Goal: Task Accomplishment & Management: Use online tool/utility

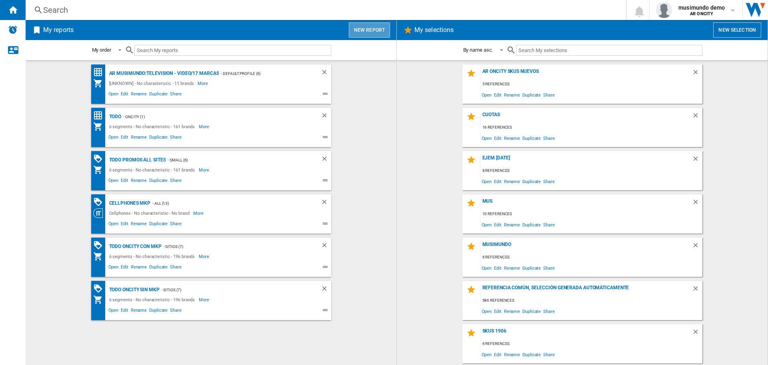
click at [372, 31] on button "New report" at bounding box center [369, 29] width 41 height 15
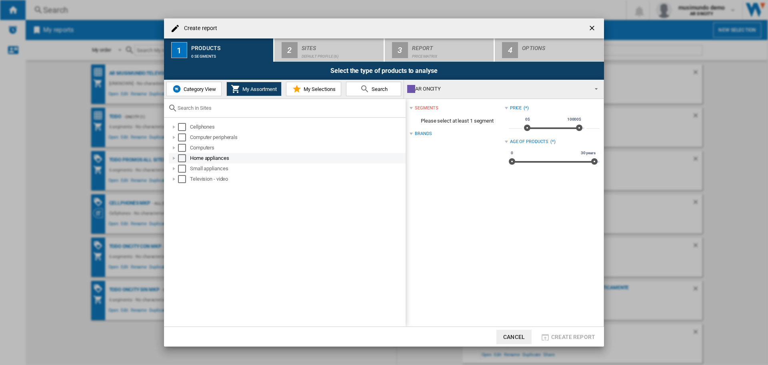
click at [181, 157] on div "Select" at bounding box center [182, 158] width 8 height 8
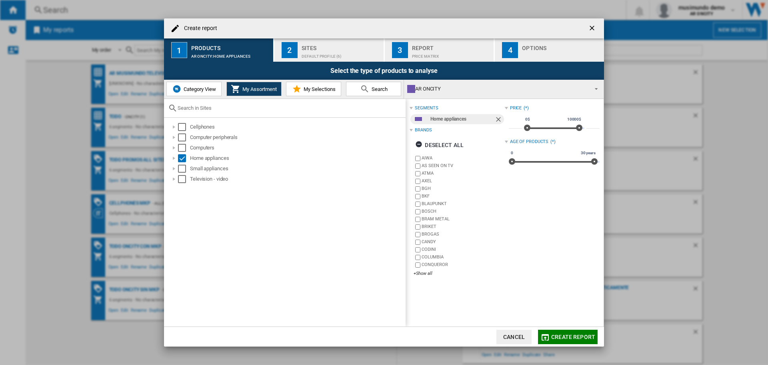
click at [329, 58] on div "Default profile (6)" at bounding box center [341, 54] width 79 height 8
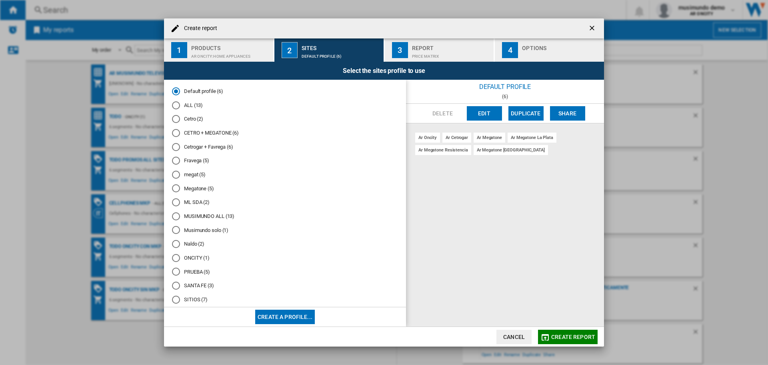
click at [185, 105] on md-radio-button "ALL (13)" at bounding box center [285, 105] width 226 height 8
click at [192, 94] on md-radio-button "Default profile (6)" at bounding box center [285, 92] width 226 height 8
click at [192, 101] on md-radio-group "Default profile (6) ALL (13) Cetro (2) CETRO + MEGATONE (6) Cetrogar + Favrega …" at bounding box center [285, 233] width 226 height 291
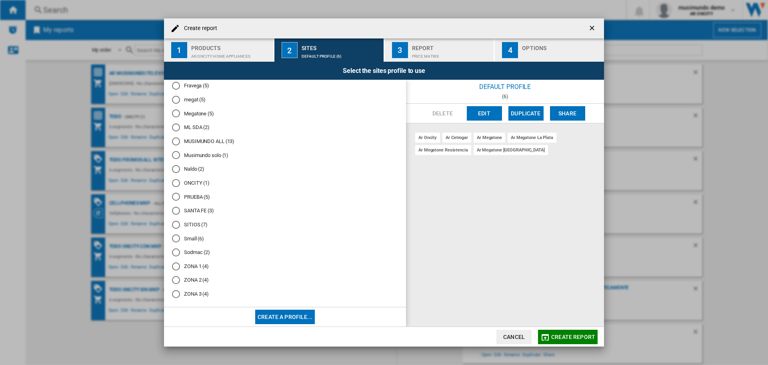
scroll to position [82, 0]
click at [192, 219] on md-radio-button "SITIOS (7)" at bounding box center [285, 219] width 226 height 8
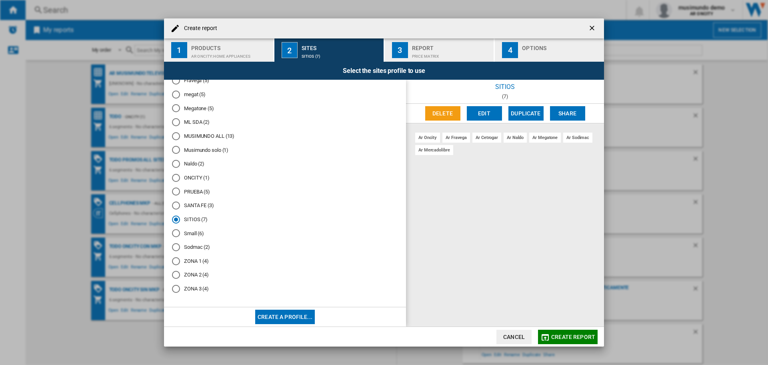
click at [453, 44] on div "Report" at bounding box center [451, 46] width 79 height 8
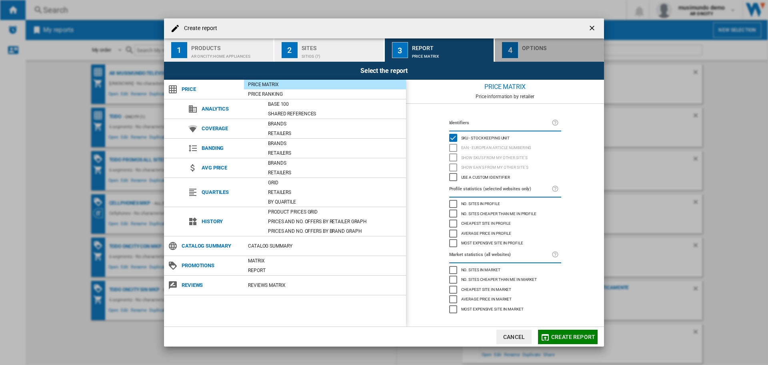
click at [532, 50] on div "button" at bounding box center [561, 54] width 79 height 8
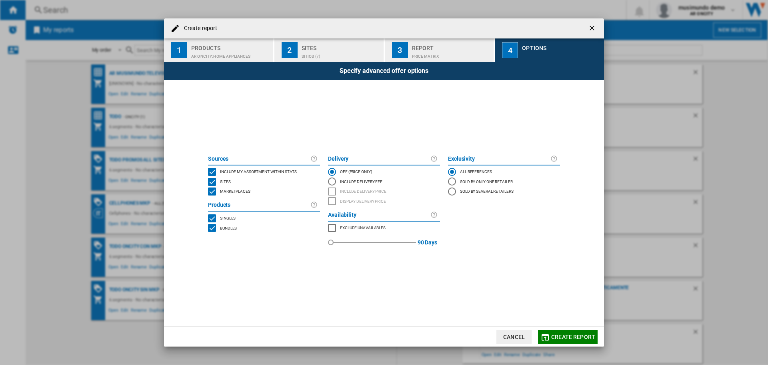
click at [542, 333] on md-icon "button" at bounding box center [546, 337] width 10 height 10
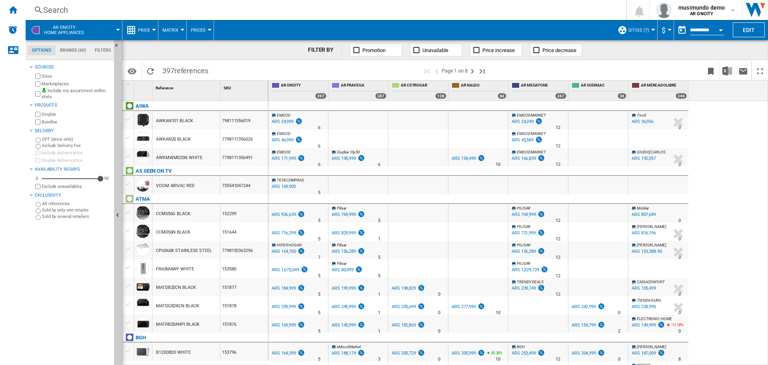
click at [100, 30] on span at bounding box center [106, 30] width 23 height 20
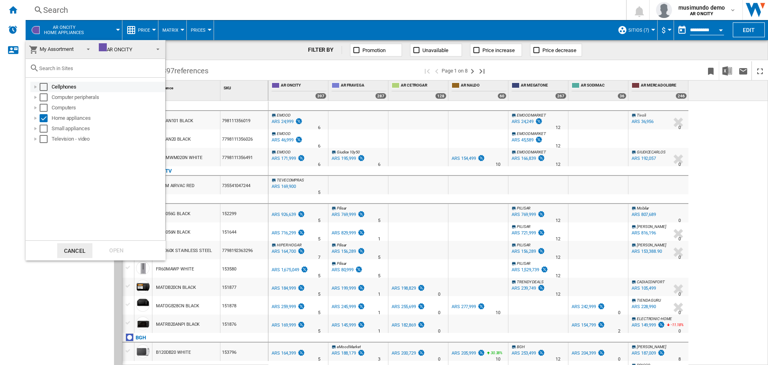
click at [44, 89] on div "Select" at bounding box center [44, 87] width 8 height 8
click at [40, 116] on div "Select" at bounding box center [44, 118] width 8 height 8
click at [112, 248] on div "Open" at bounding box center [116, 250] width 35 height 15
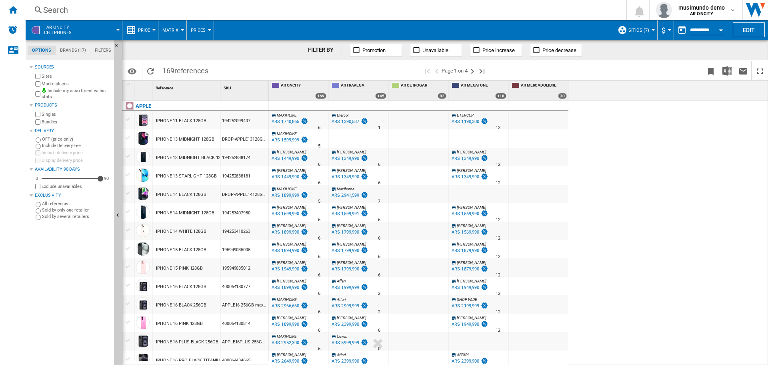
click at [69, 48] on md-tab-item "Brands (17)" at bounding box center [73, 51] width 35 height 10
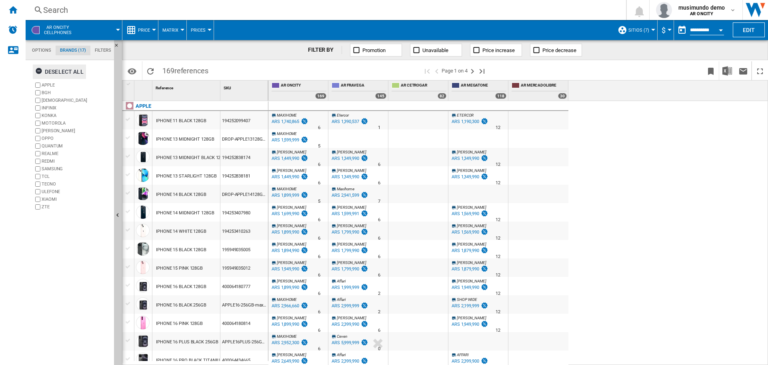
click at [53, 70] on div "Deselect all" at bounding box center [59, 71] width 48 height 14
click at [48, 168] on label "SAMSUNG" at bounding box center [76, 169] width 69 height 6
click at [34, 49] on md-tab-item "Options" at bounding box center [42, 51] width 29 height 10
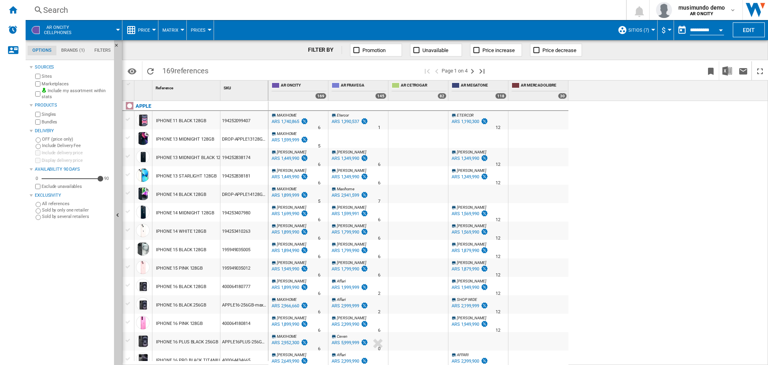
scroll to position [10, 0]
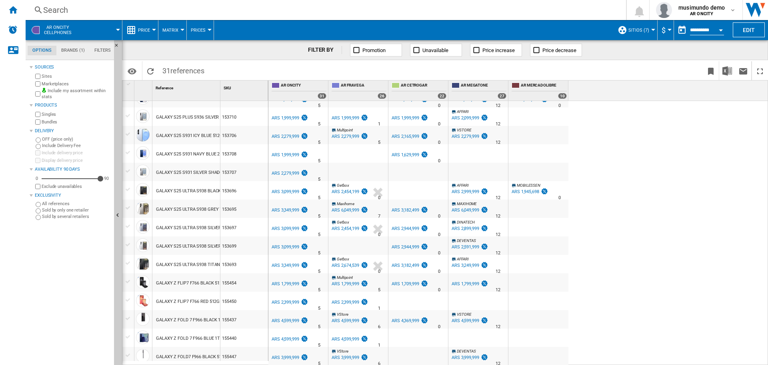
scroll to position [319, 0]
drag, startPoint x: 220, startPoint y: 94, endPoint x: 300, endPoint y: 96, distance: 80.4
click at [300, 96] on div "1 Reference 1 SKU 1 SAMSUNG GALAXY A06 A065 GREEN 4GB 64GB 152297 GALAXY A06 A0…" at bounding box center [444, 222] width 645 height 284
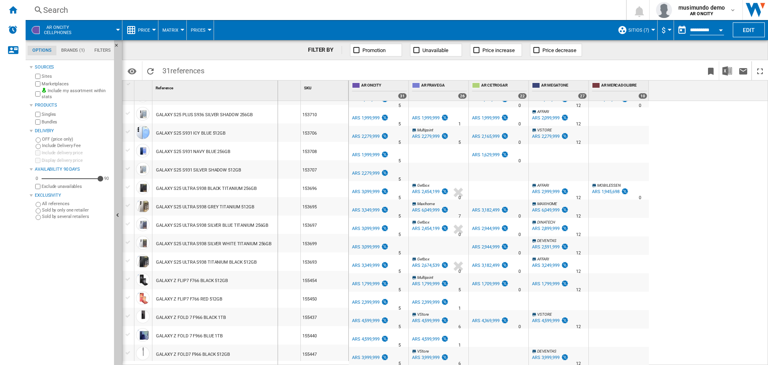
drag, startPoint x: 300, startPoint y: 96, endPoint x: 277, endPoint y: 103, distance: 24.0
click at [277, 103] on div "1 Reference 1 SKU 1 SAMSUNG GALAXY A06 A065 GREEN 4GB 64GB 152297 GALAXY A06 A0…" at bounding box center [235, 222] width 226 height 284
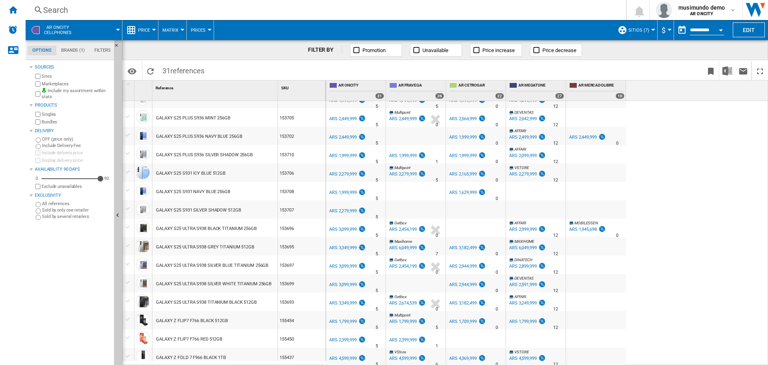
scroll to position [317, 0]
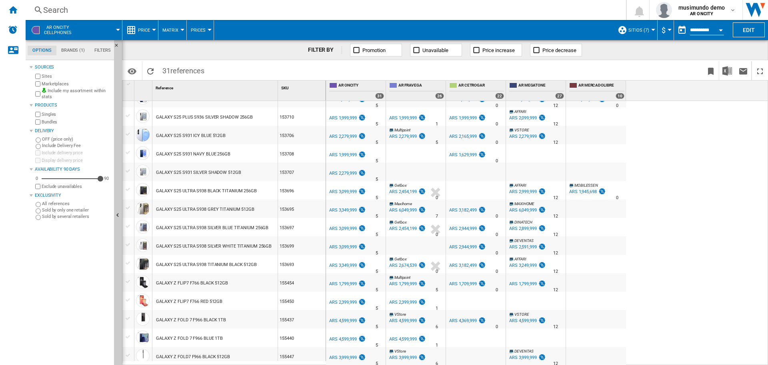
click at [248, 210] on div "GALAXY S25 ULTRA S938 GREY TITANIUM 512GB" at bounding box center [205, 209] width 98 height 18
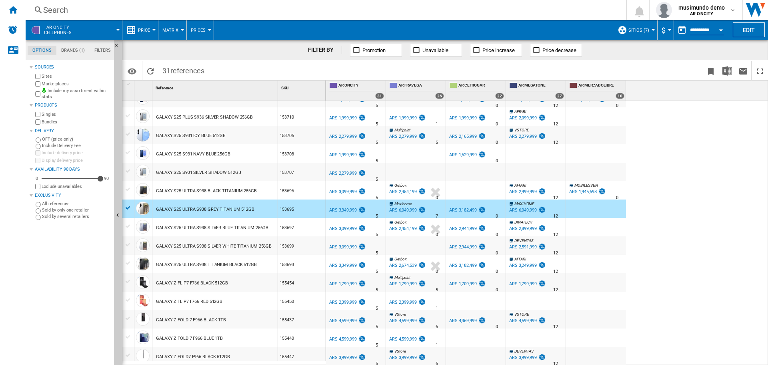
click at [260, 261] on div "GALAXY S25 ULTRA S938 TITANIUM BLACK 512GB" at bounding box center [214, 263] width 125 height 18
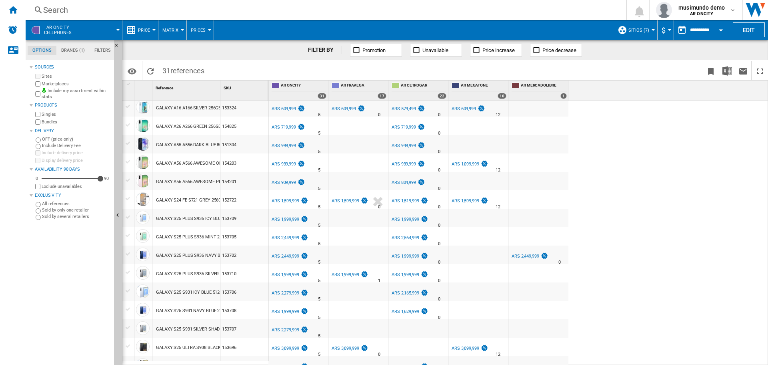
scroll to position [319, 0]
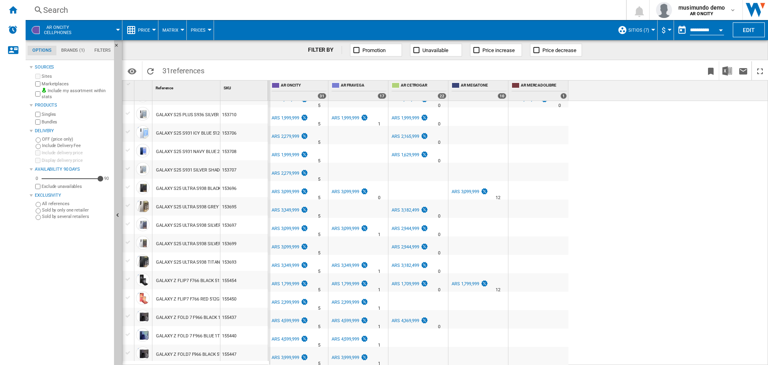
drag, startPoint x: 221, startPoint y: 86, endPoint x: 269, endPoint y: 85, distance: 48.0
click at [269, 85] on div "1 Reference 1 SKU 1 SAMSUNG GALAXY A06 A065 GREEN 4GB 64GB 152297 GALAXY A06 A0…" at bounding box center [444, 222] width 645 height 284
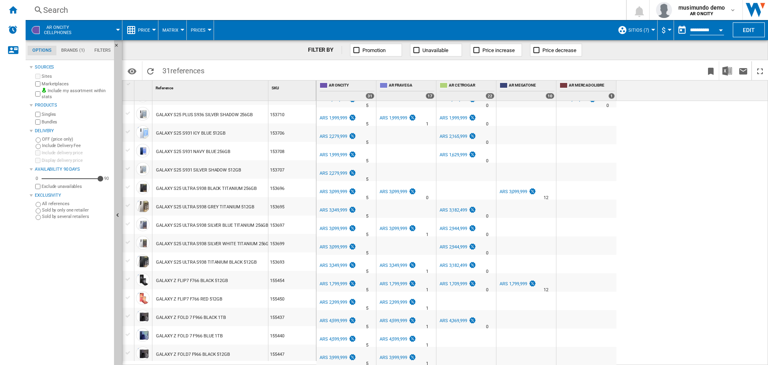
click at [201, 275] on div "GALAXY Z FLIP7 F766 BLACK 512GB" at bounding box center [192, 280] width 72 height 18
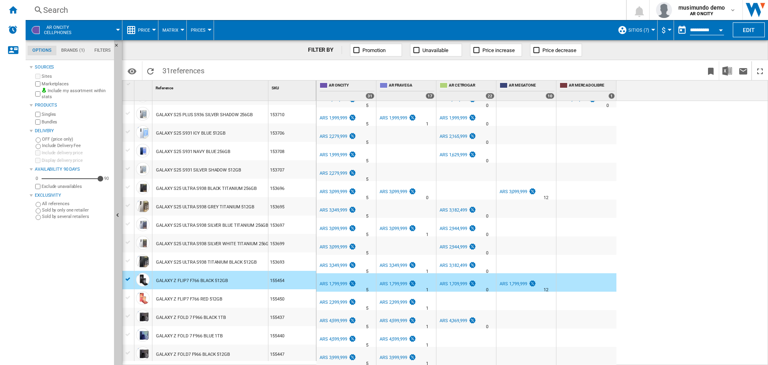
click at [201, 274] on div "GALAXY Z FLIP7 F766 BLACK 512GB" at bounding box center [192, 280] width 72 height 18
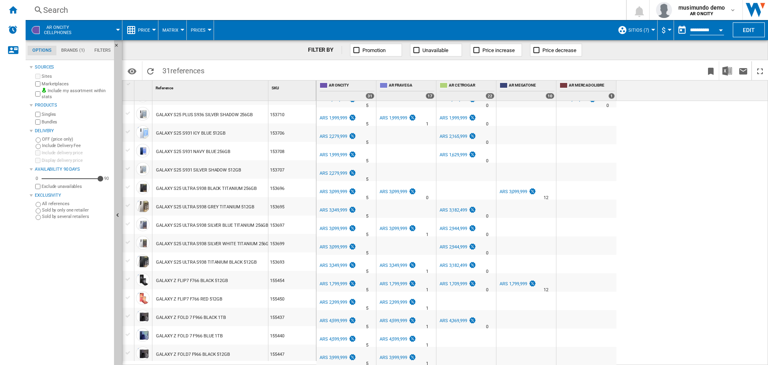
click at [203, 266] on div "GALAXY S25 ULTRA S938 TITANIUM BLACK 512GB" at bounding box center [206, 262] width 101 height 18
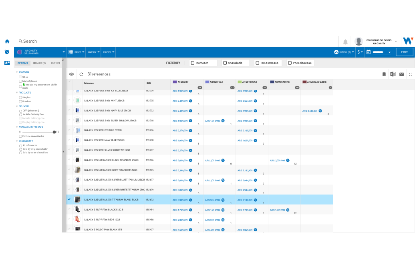
scroll to position [317, 0]
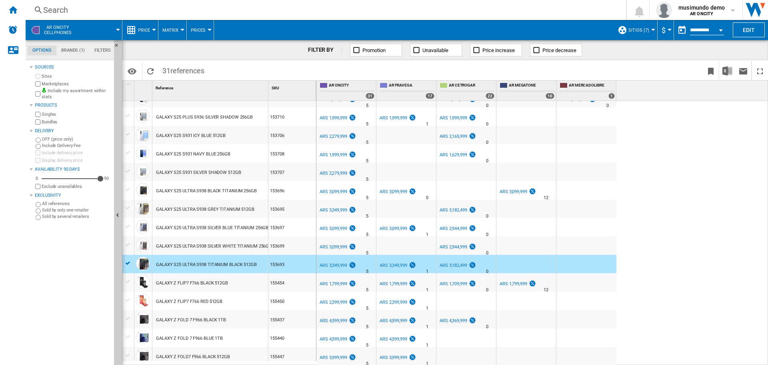
click at [339, 266] on div "ARS 3,349,999" at bounding box center [334, 264] width 28 height 5
click at [399, 262] on div "ARS 3,349,999" at bounding box center [398, 265] width 38 height 8
click at [730, 71] on img "Download in Excel" at bounding box center [728, 71] width 10 height 10
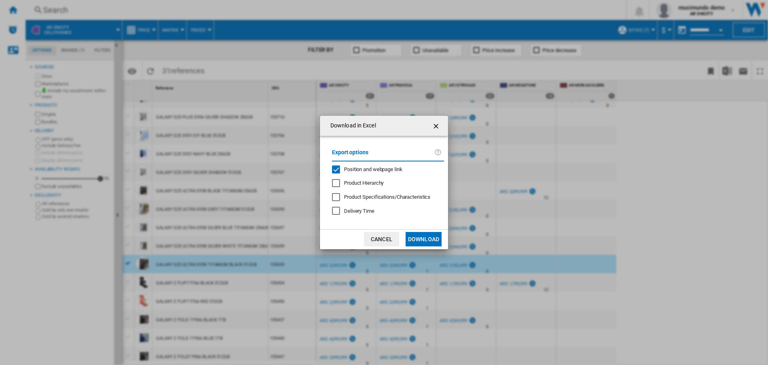
click at [373, 235] on button "Cancel" at bounding box center [381, 239] width 35 height 14
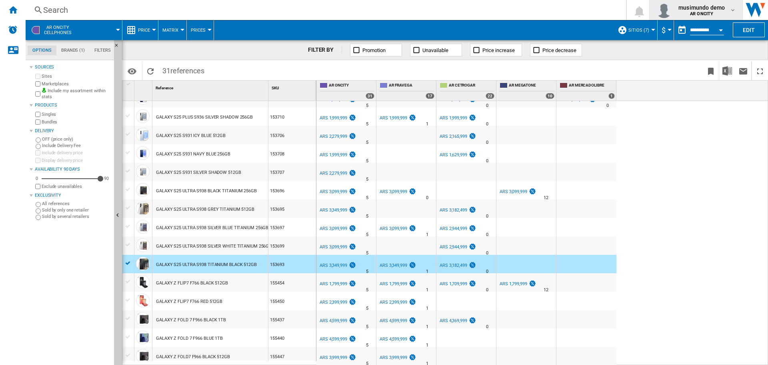
click at [696, 15] on b "AR ONCITY" at bounding box center [701, 13] width 23 height 5
click at [685, 66] on button "Logout" at bounding box center [689, 70] width 77 height 16
